Goal: Task Accomplishment & Management: Use online tool/utility

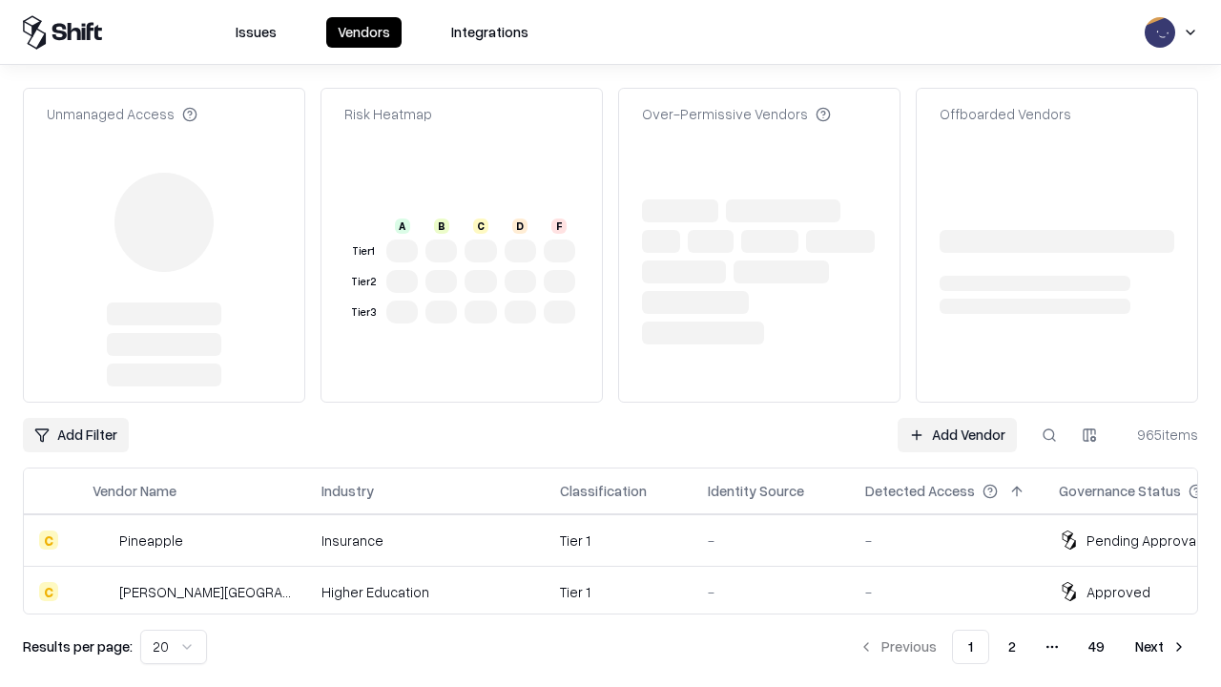
click at [957, 418] on link "Add Vendor" at bounding box center [957, 435] width 119 height 34
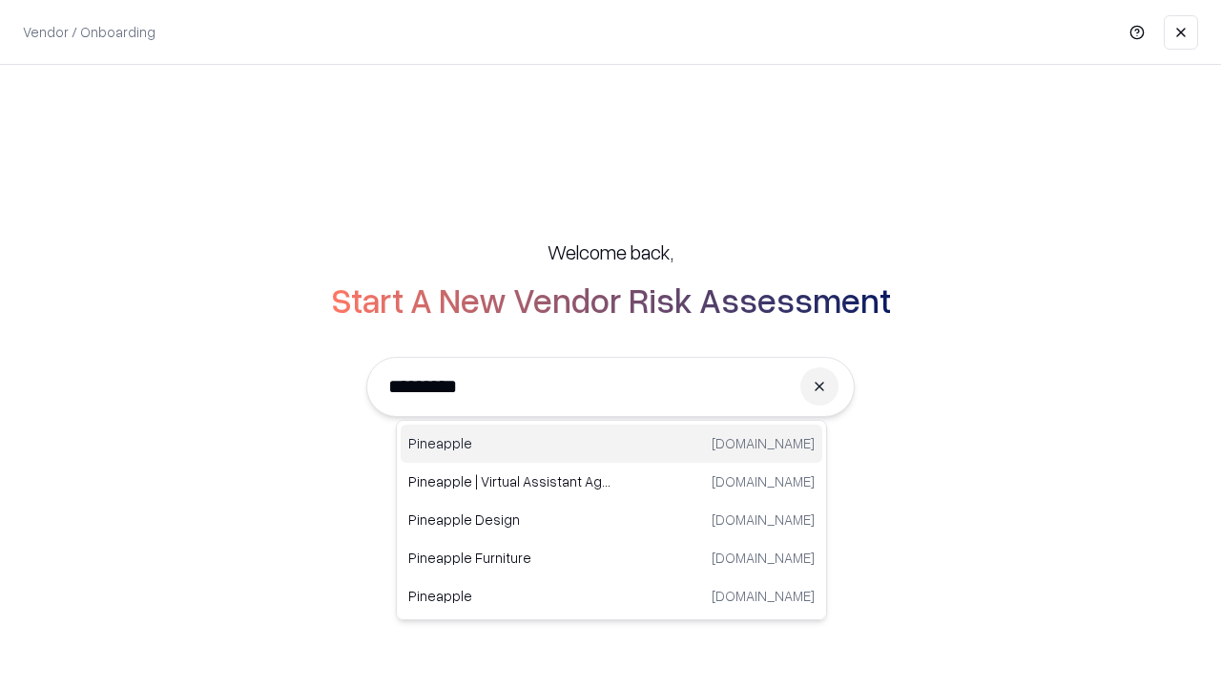
click at [612, 444] on div "Pineapple [DOMAIN_NAME]" at bounding box center [612, 444] width 422 height 38
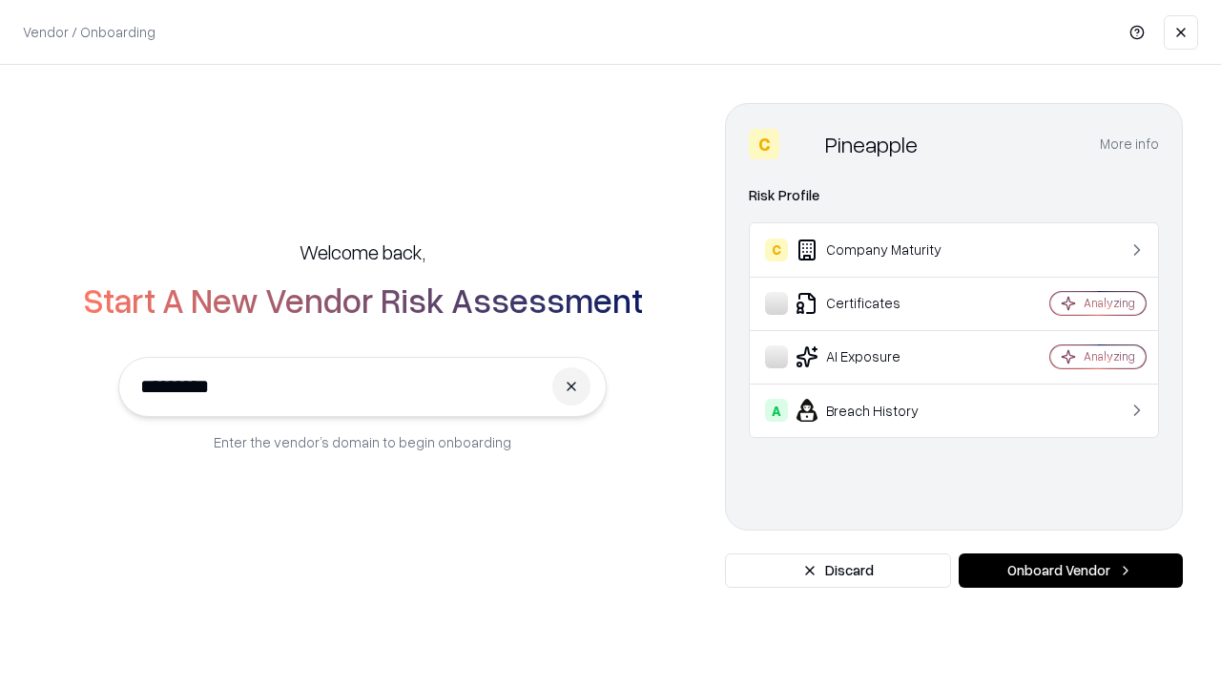
type input "*********"
click at [1071, 571] on button "Onboard Vendor" at bounding box center [1071, 570] width 224 height 34
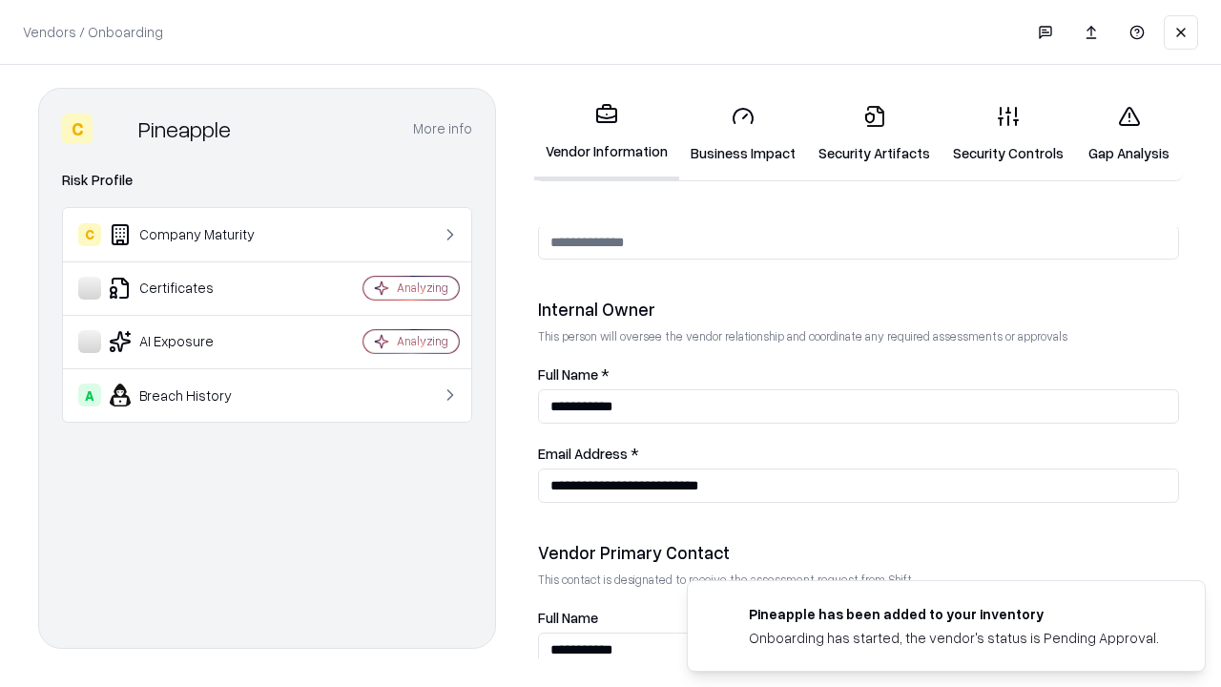
scroll to position [989, 0]
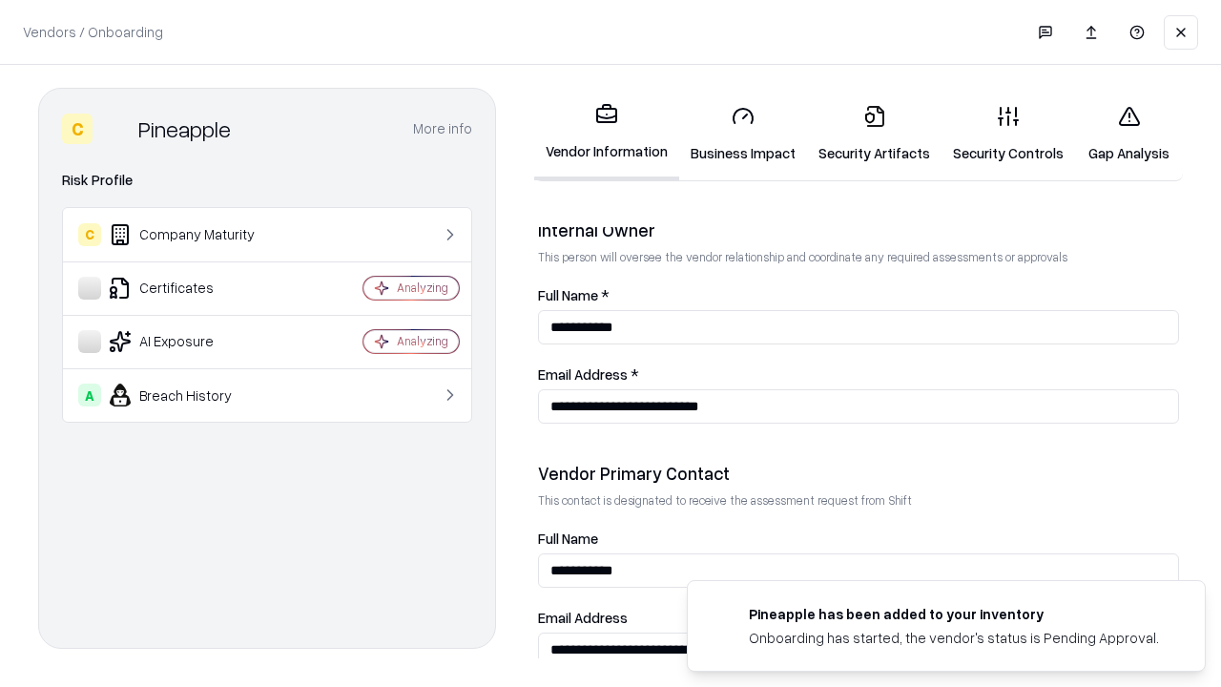
click at [874, 134] on link "Security Artifacts" at bounding box center [874, 134] width 135 height 89
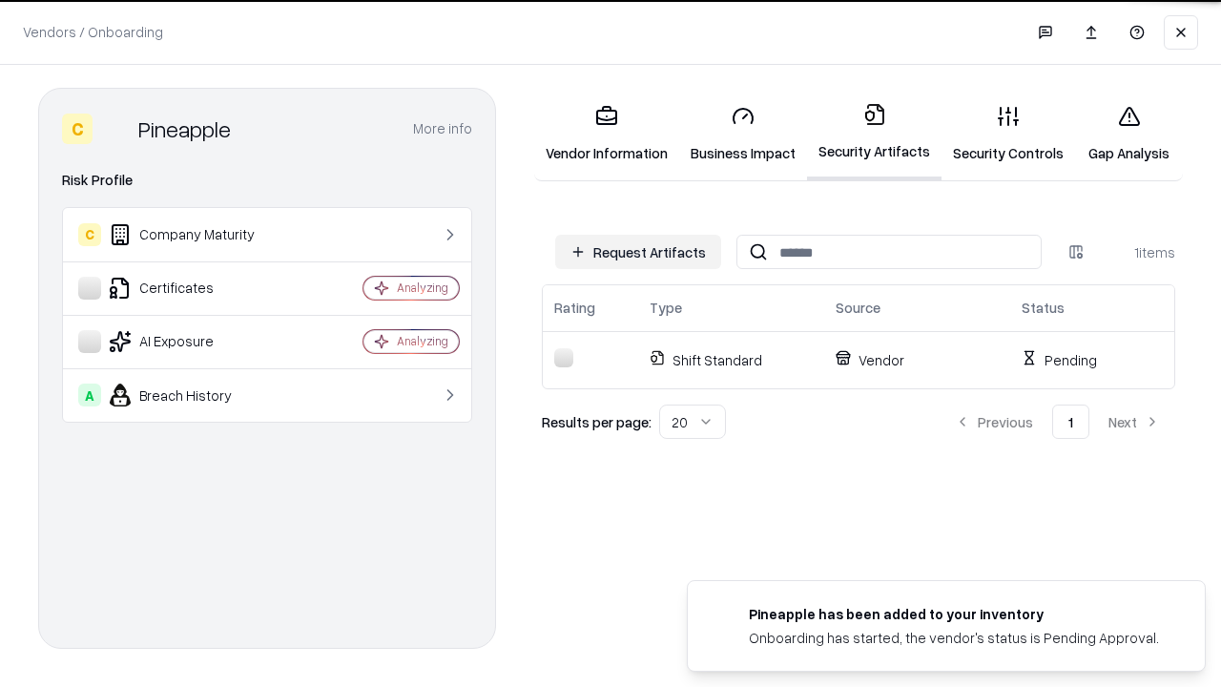
click at [638, 252] on button "Request Artifacts" at bounding box center [638, 252] width 166 height 34
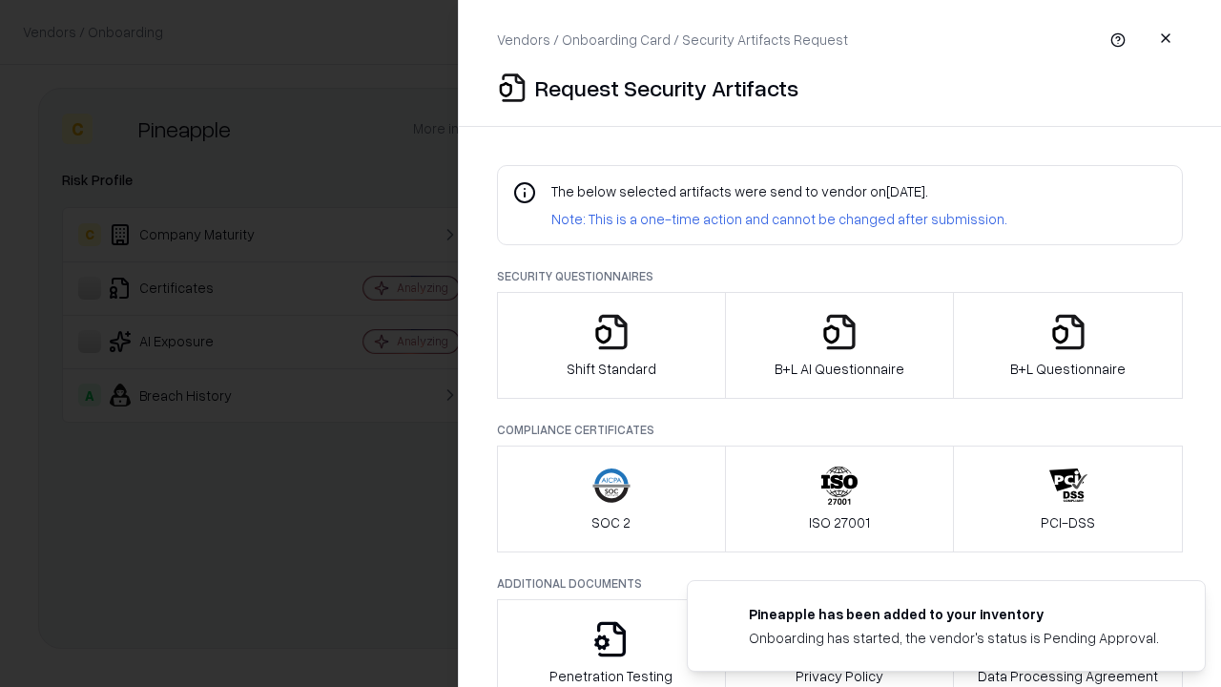
click at [1068, 345] on icon "button" at bounding box center [1069, 332] width 38 height 38
click at [839, 345] on icon "button" at bounding box center [840, 332] width 38 height 38
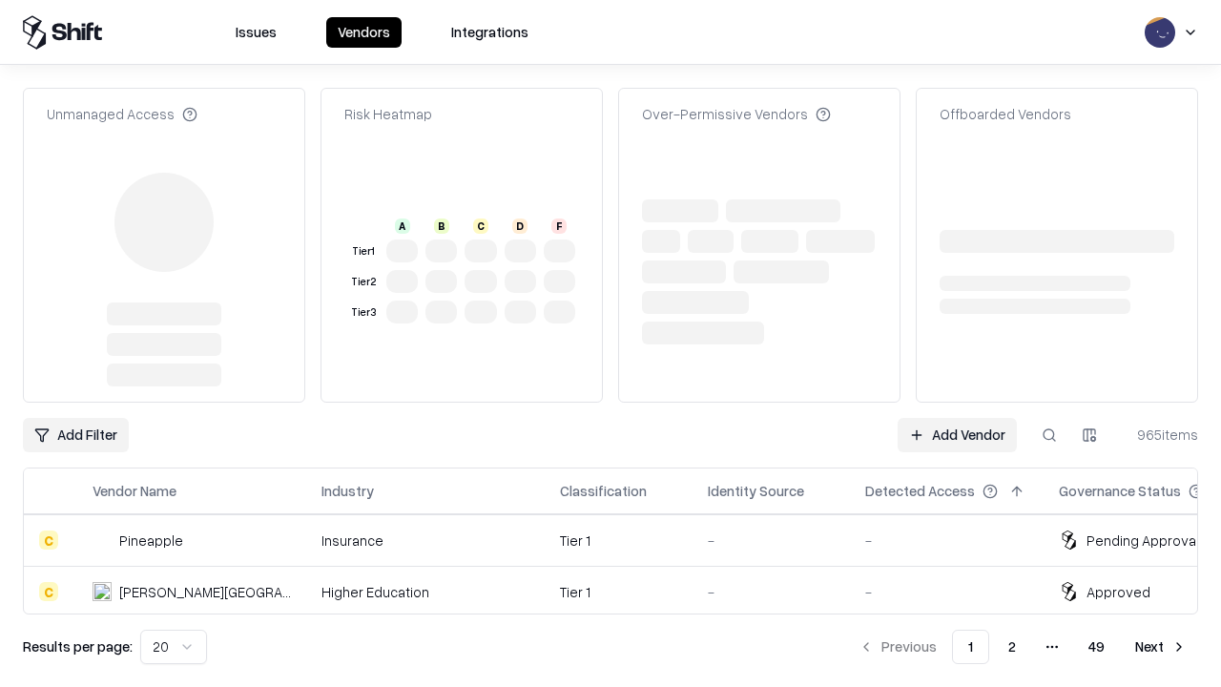
click at [957, 435] on link "Add Vendor" at bounding box center [957, 435] width 119 height 34
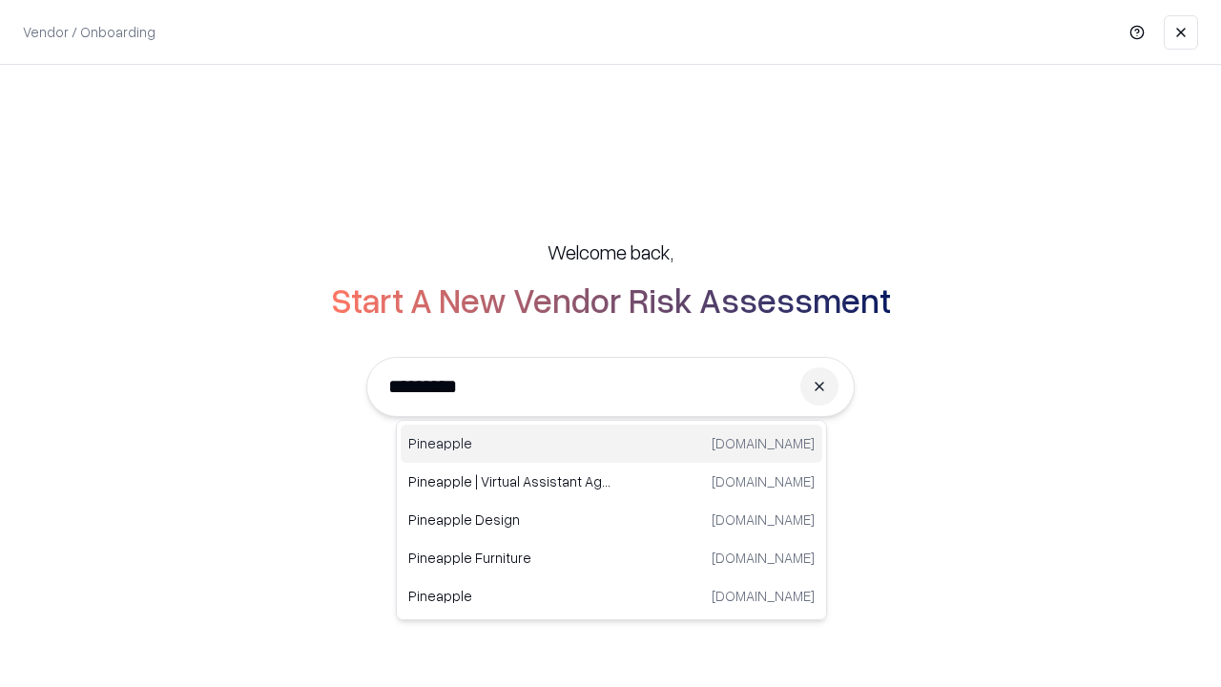
click at [612, 444] on div "Pineapple [DOMAIN_NAME]" at bounding box center [612, 444] width 422 height 38
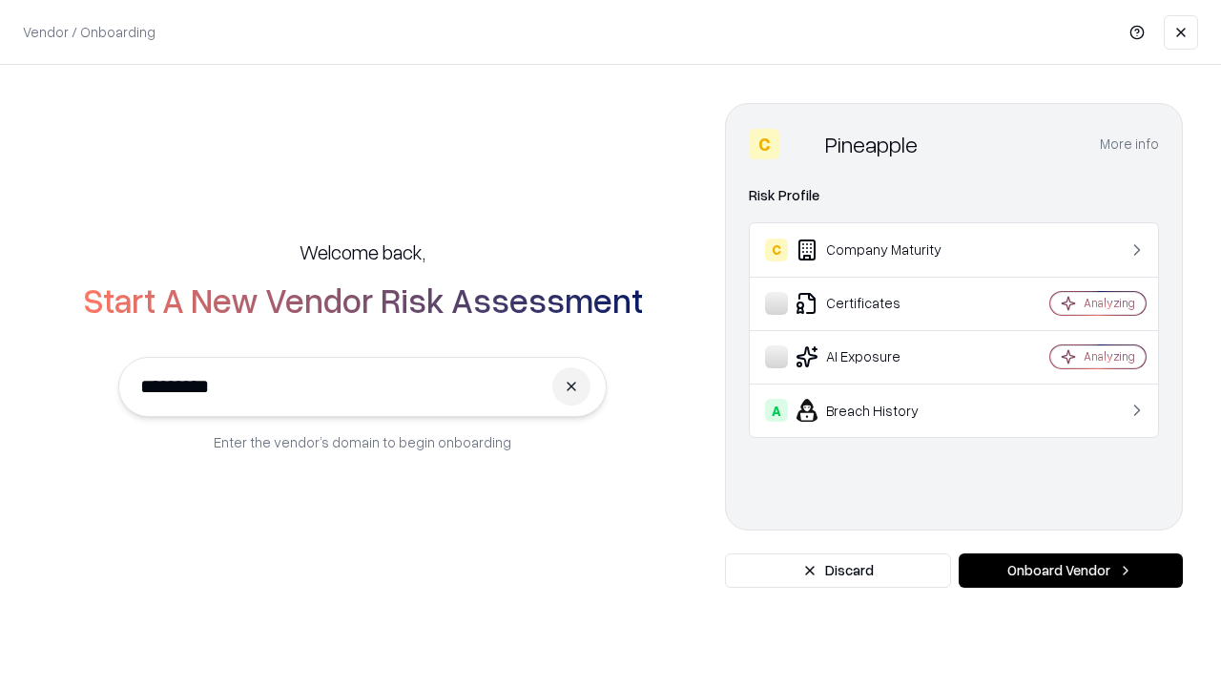
type input "*********"
click at [1071, 571] on button "Onboard Vendor" at bounding box center [1071, 570] width 224 height 34
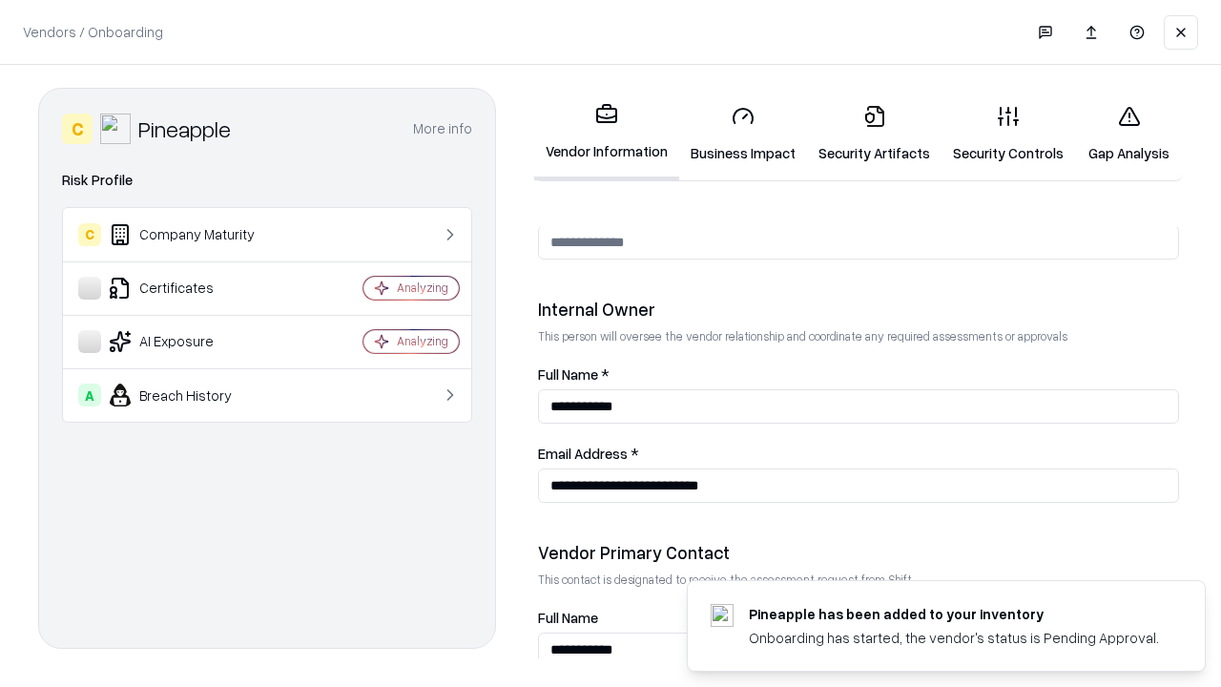
scroll to position [989, 0]
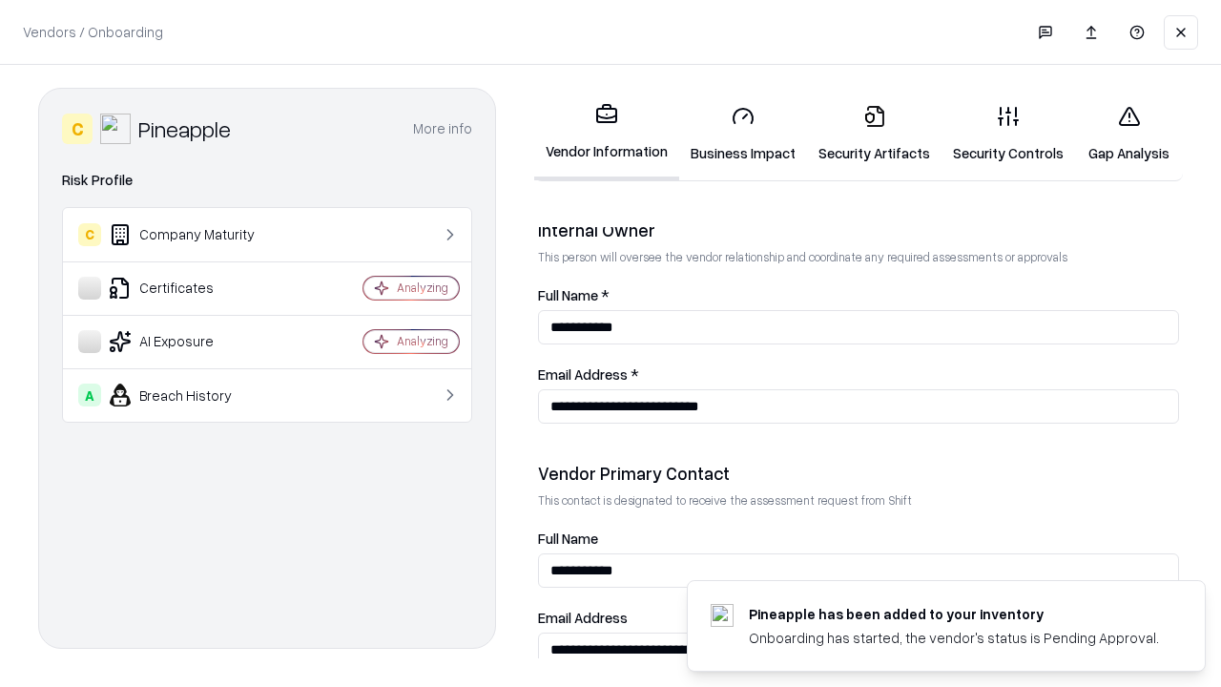
click at [1129, 134] on link "Gap Analysis" at bounding box center [1129, 134] width 108 height 89
